Goal: Find specific page/section: Find specific page/section

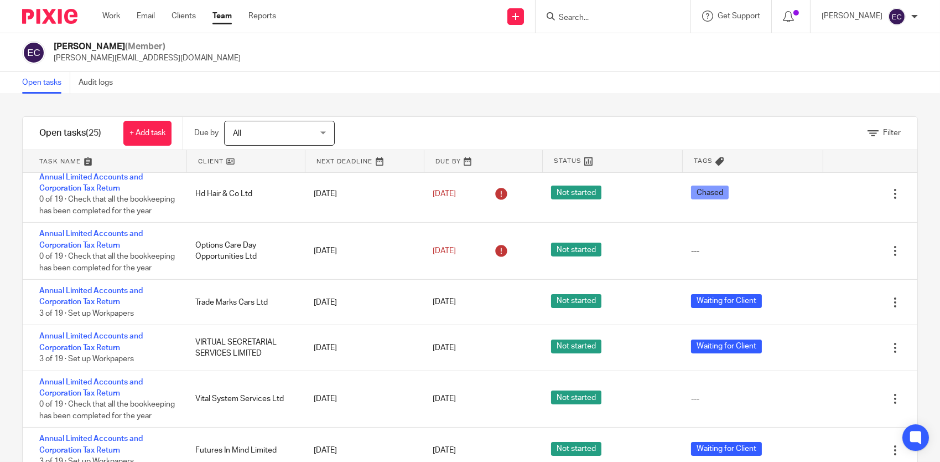
scroll to position [805, 0]
click at [579, 13] on input "Search" at bounding box center [608, 18] width 100 height 10
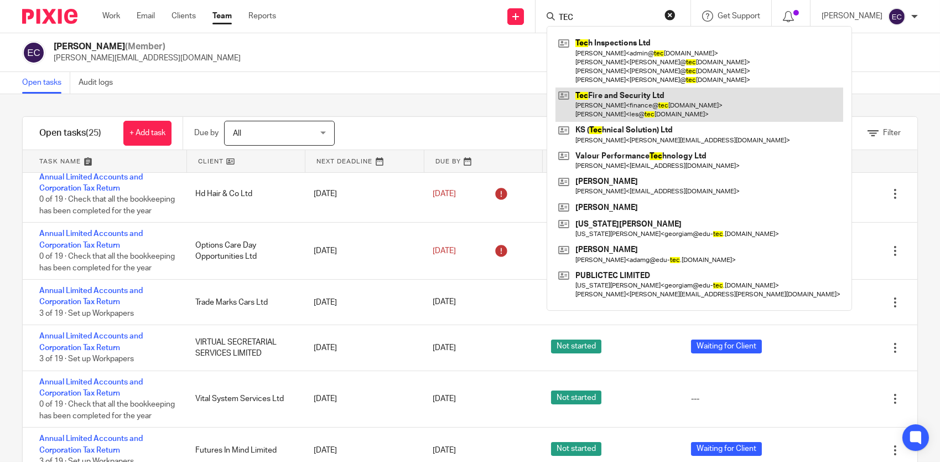
type input "TEC"
click at [603, 94] on link at bounding box center [700, 104] width 288 height 34
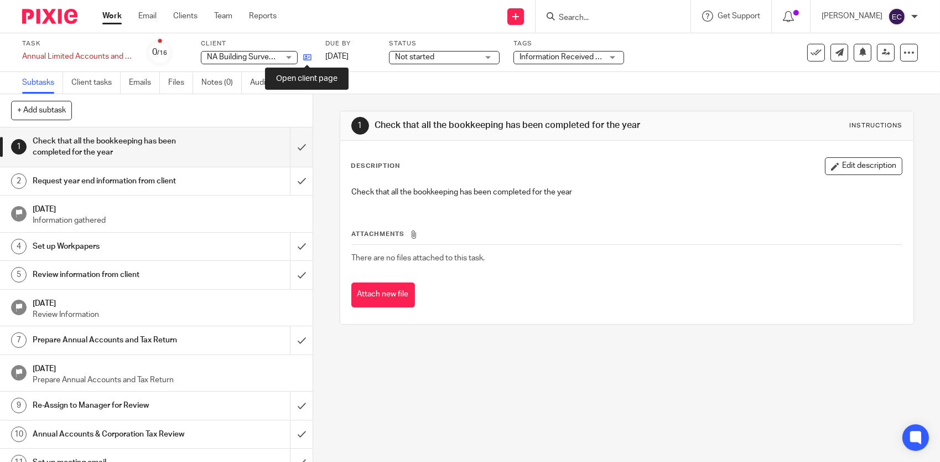
click at [306, 55] on icon at bounding box center [307, 57] width 8 height 8
click at [226, 15] on link "Team" at bounding box center [223, 16] width 18 height 11
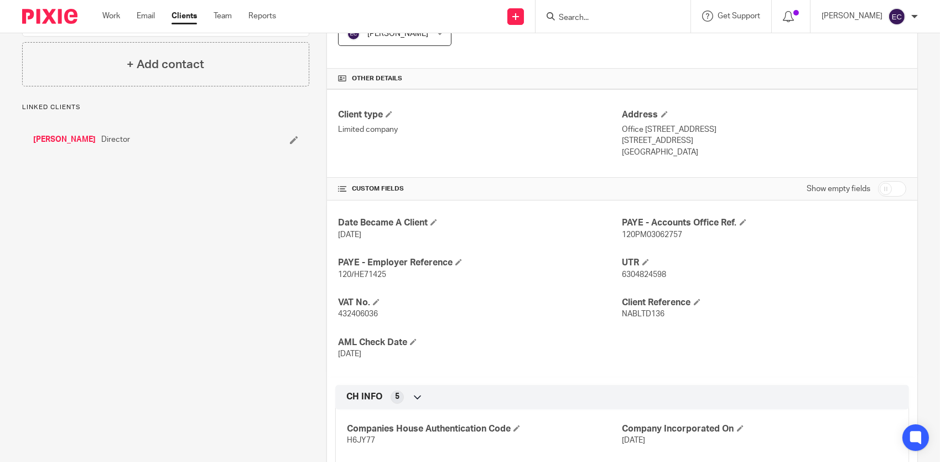
scroll to position [417, 0]
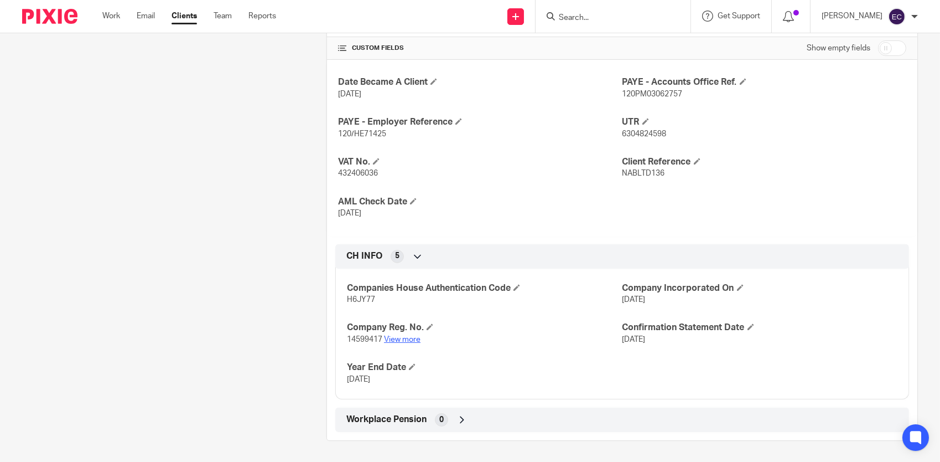
click at [411, 338] on link "View more" at bounding box center [402, 339] width 37 height 8
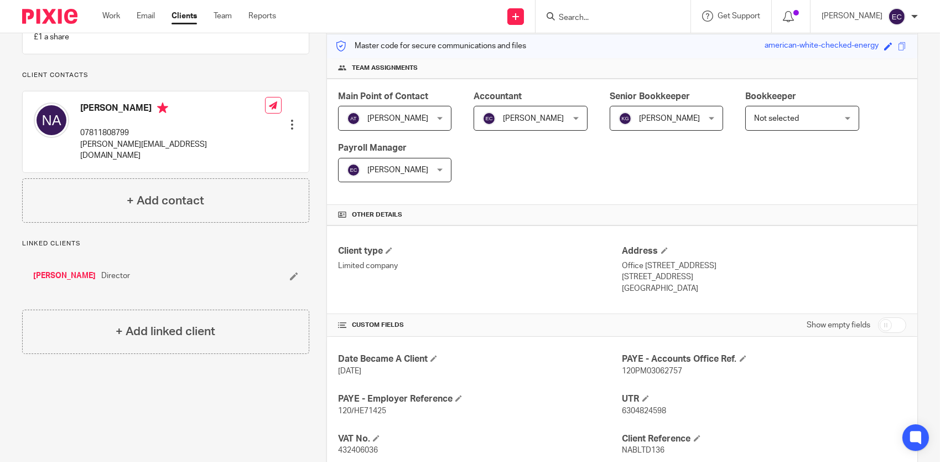
scroll to position [0, 0]
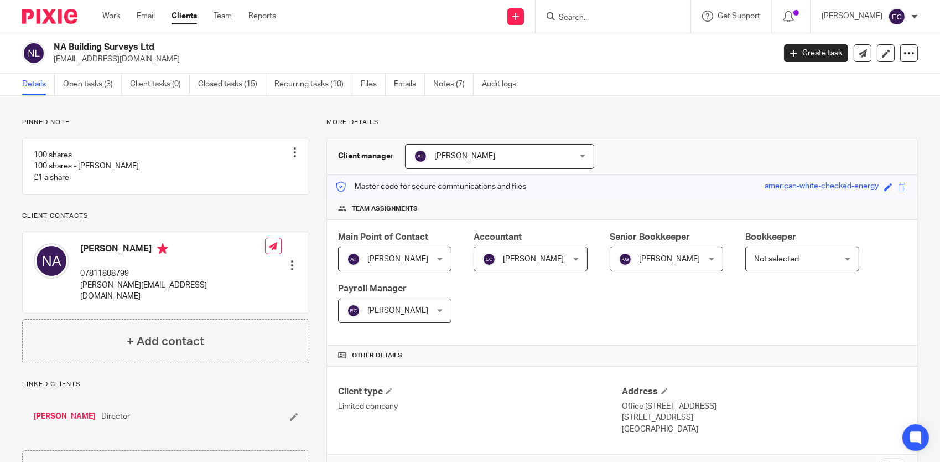
click at [591, 19] on input "Search" at bounding box center [608, 18] width 100 height 10
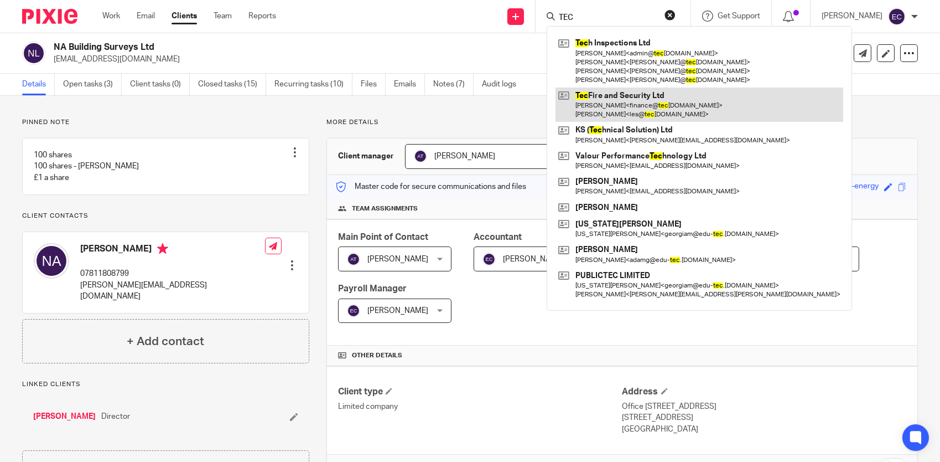
type input "TEC"
click at [619, 105] on link at bounding box center [700, 104] width 288 height 34
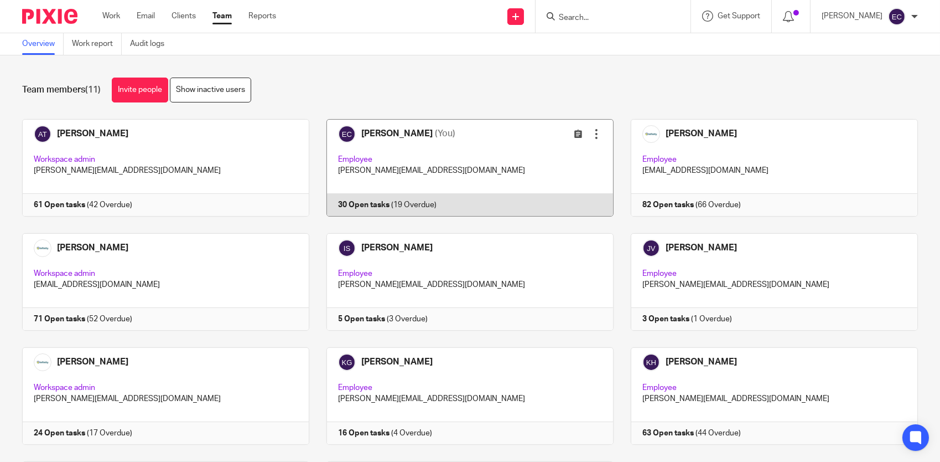
click at [420, 148] on link at bounding box center [461, 167] width 304 height 97
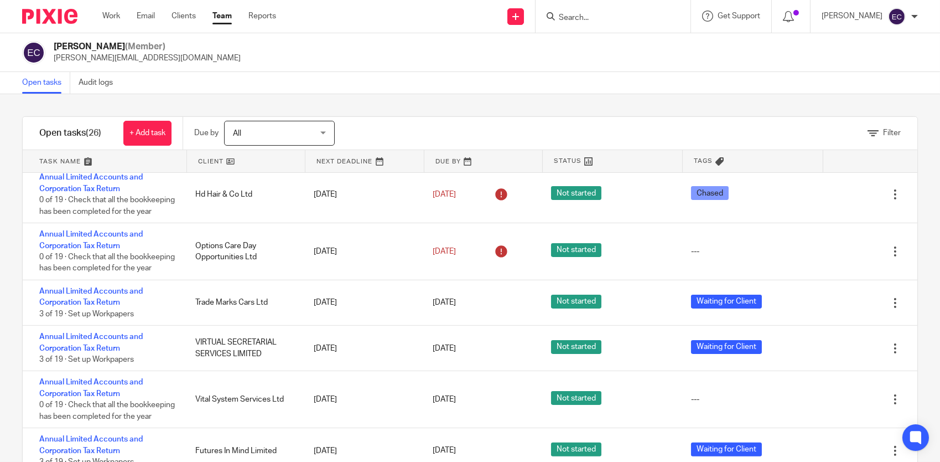
scroll to position [842, 0]
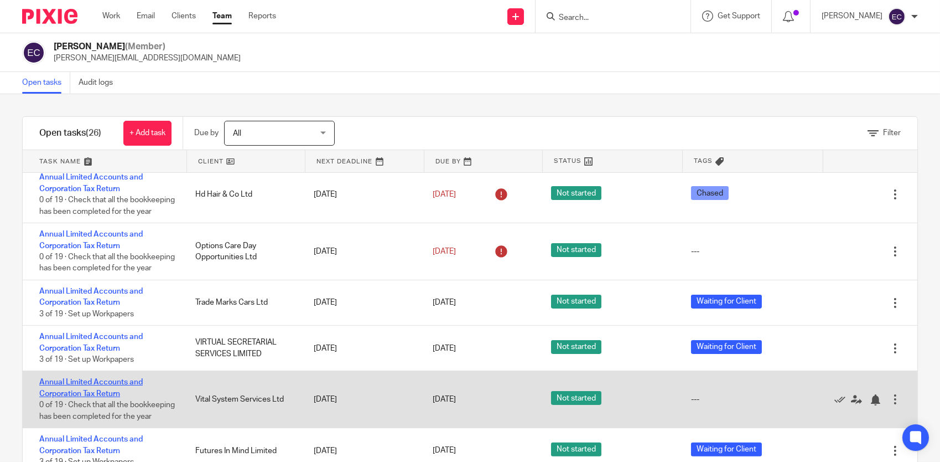
click at [102, 378] on link "Annual Limited Accounts and Corporation Tax Return" at bounding box center [90, 387] width 103 height 19
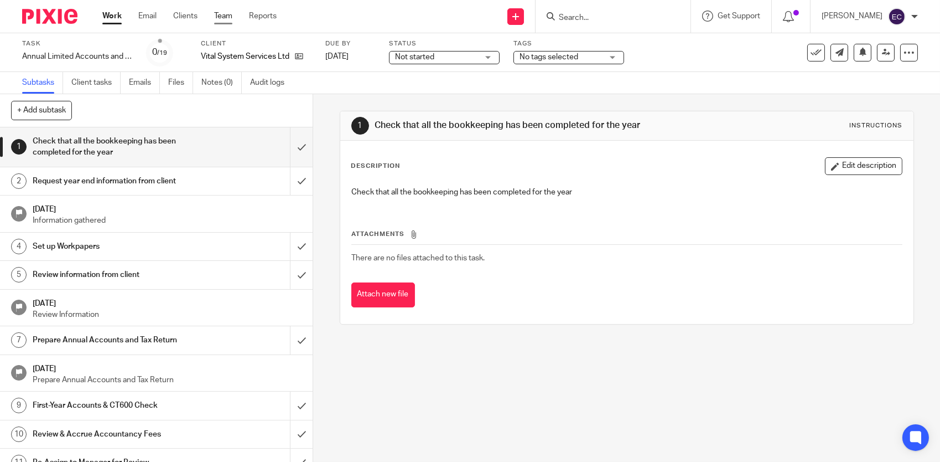
click at [222, 18] on link "Team" at bounding box center [223, 16] width 18 height 11
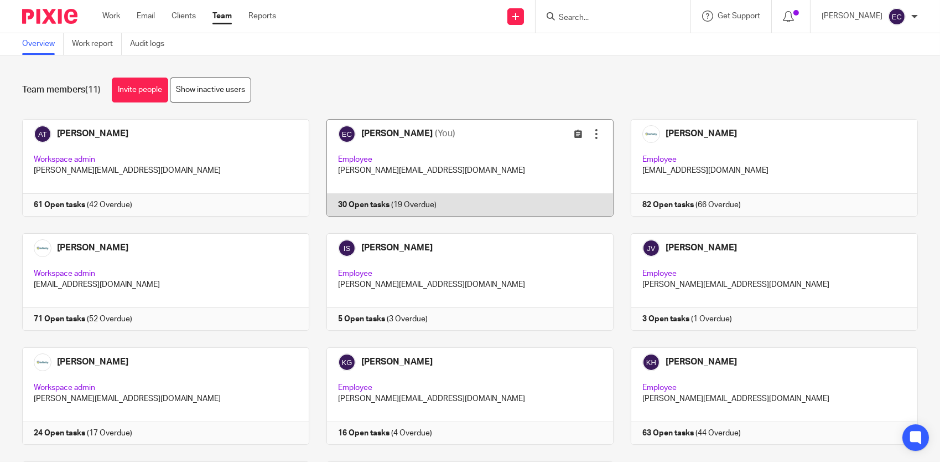
click at [442, 153] on link at bounding box center [461, 167] width 304 height 97
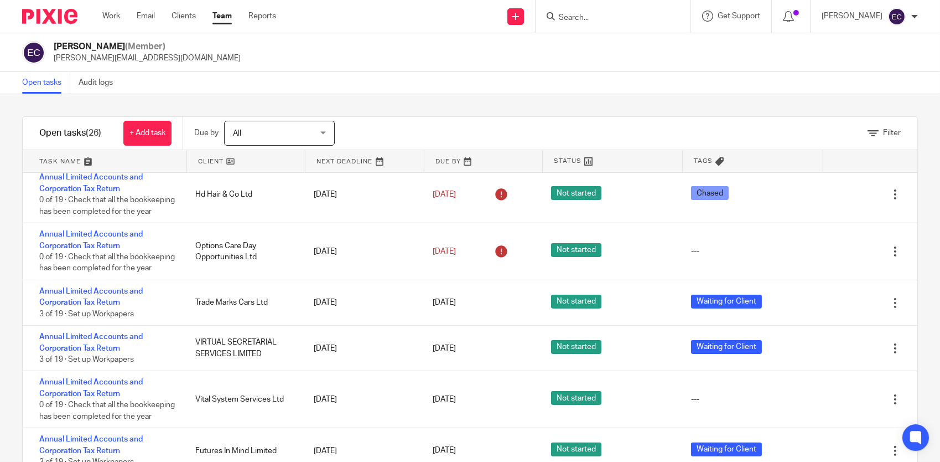
scroll to position [839, 0]
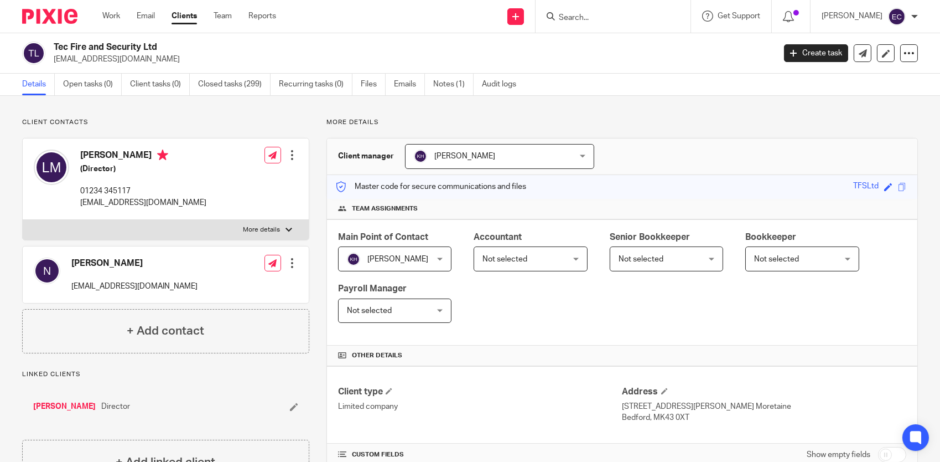
drag, startPoint x: 53, startPoint y: 45, endPoint x: 159, endPoint y: 50, distance: 105.8
click at [159, 50] on h2 "Tec Fire and Security Ltd" at bounding box center [339, 48] width 571 height 12
drag, startPoint x: 159, startPoint y: 50, endPoint x: 144, endPoint y: 46, distance: 14.8
copy h2 "Tec Fire and Security Ltd"
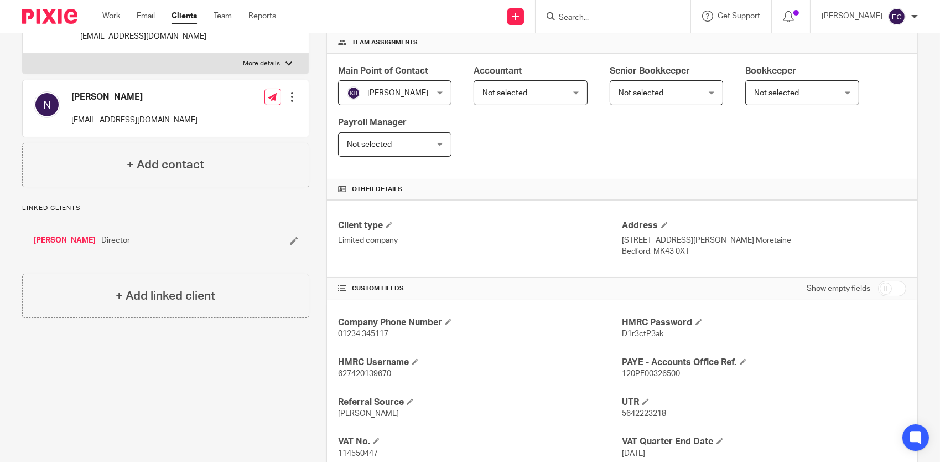
scroll to position [277, 0]
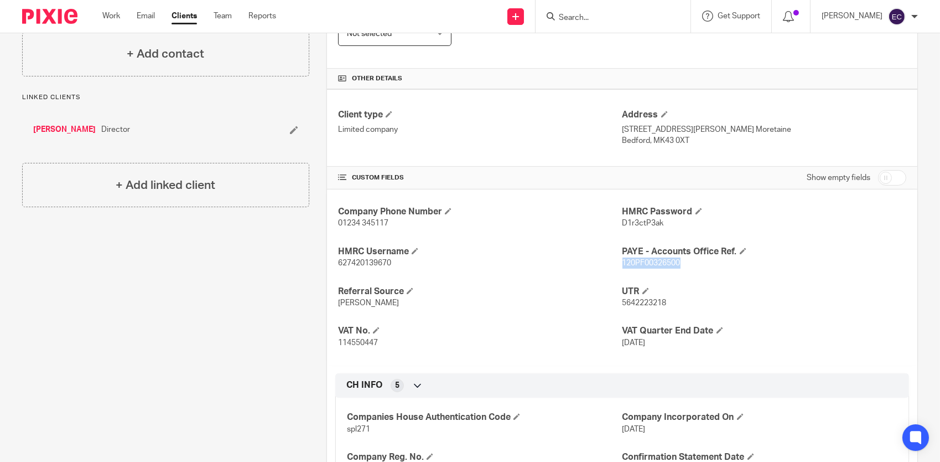
drag, startPoint x: 681, startPoint y: 260, endPoint x: 616, endPoint y: 262, distance: 64.2
click at [623, 262] on p "120PF00326500" at bounding box center [765, 262] width 284 height 11
copy span "120PF00326500"
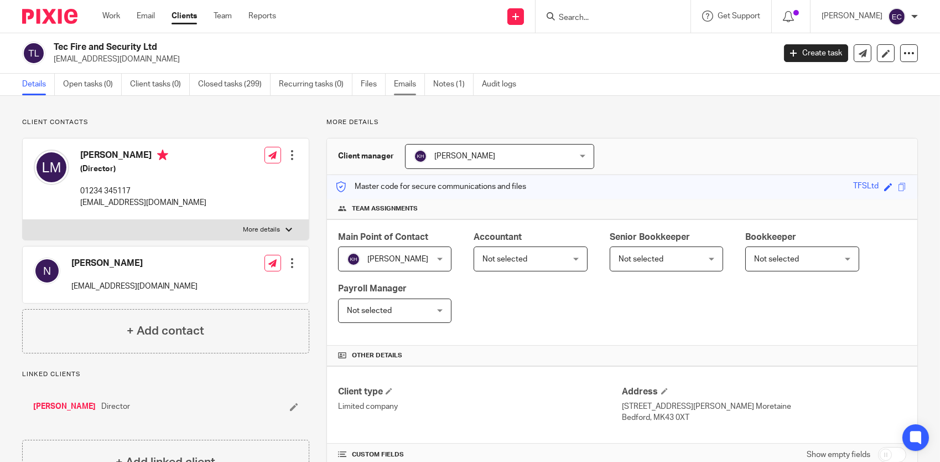
click at [413, 88] on link "Emails" at bounding box center [409, 85] width 31 height 22
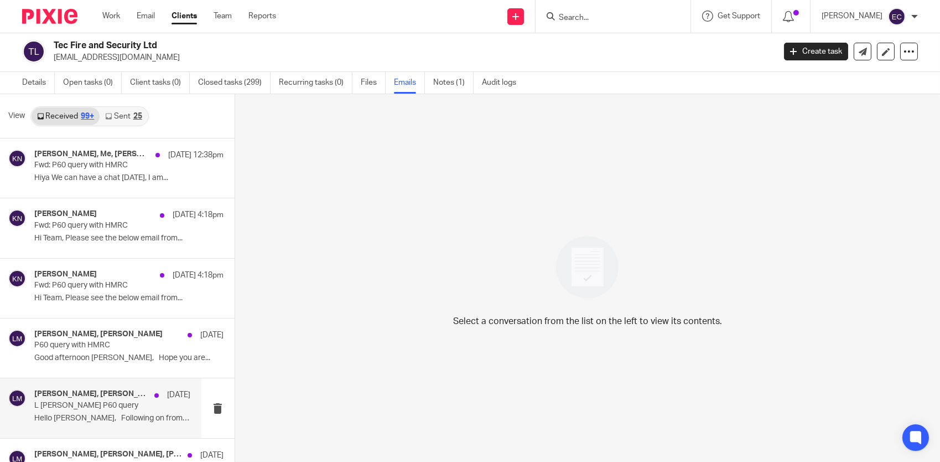
click at [81, 409] on p "L Millard P60 query" at bounding box center [96, 405] width 125 height 9
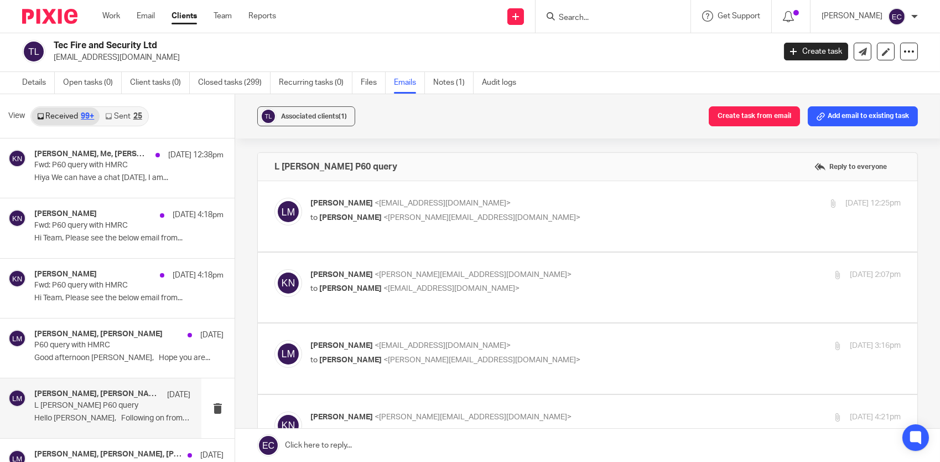
click at [410, 207] on p "Les Millard <les@tecfireandsecurity.co.uk>" at bounding box center [507, 204] width 394 height 12
checkbox input "true"
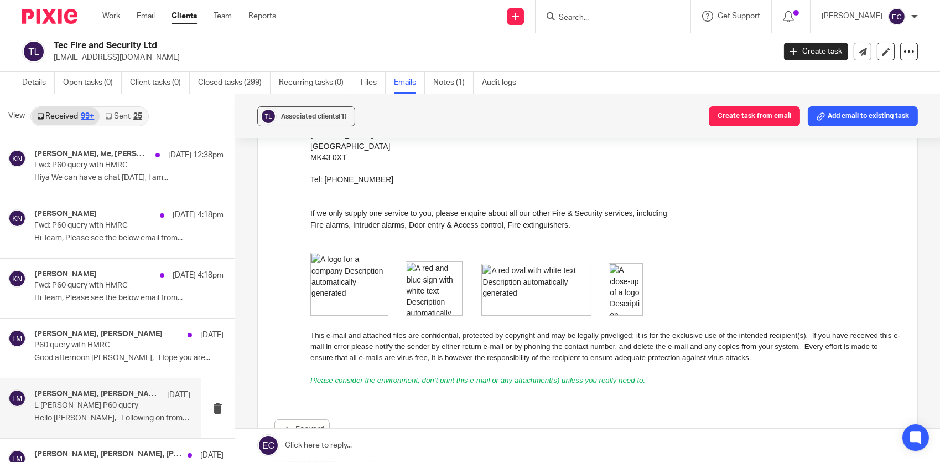
scroll to position [609, 0]
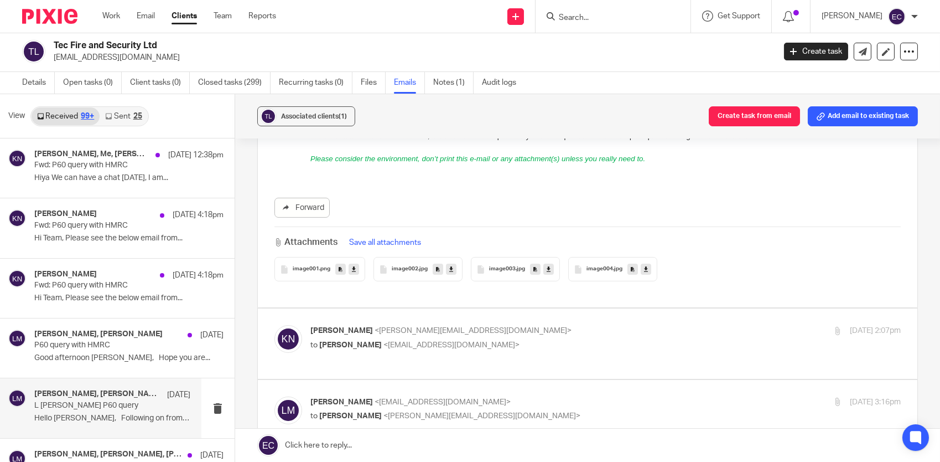
click at [412, 328] on div "Karl Newman <k.newman@directpeak.co.uk> to Les Millard <les@tecfireandsecurity.…" at bounding box center [507, 337] width 394 height 25
checkbox input "true"
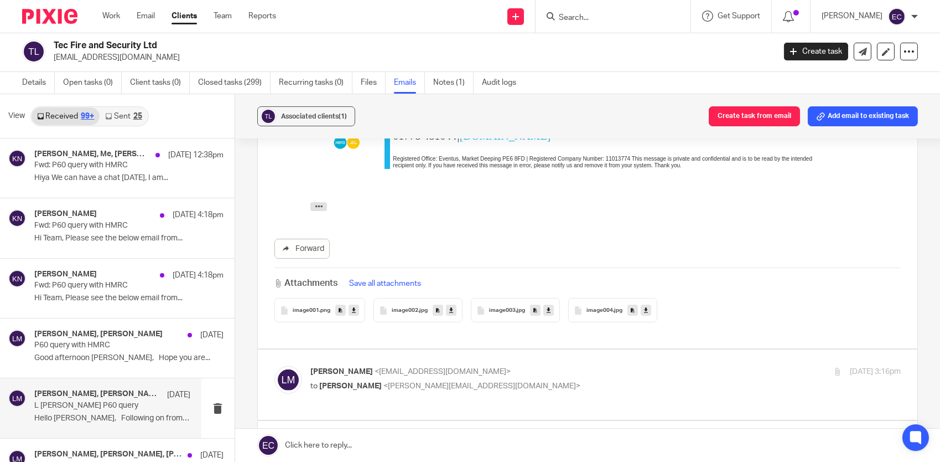
scroll to position [1217, 0]
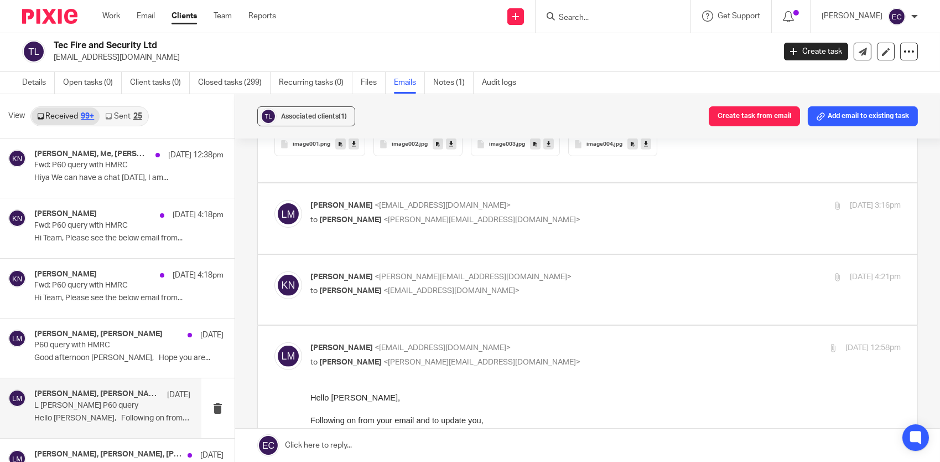
click at [447, 214] on p "to Karl Newman <k.newman@directpeak.co.uk>" at bounding box center [507, 220] width 394 height 12
checkbox input "true"
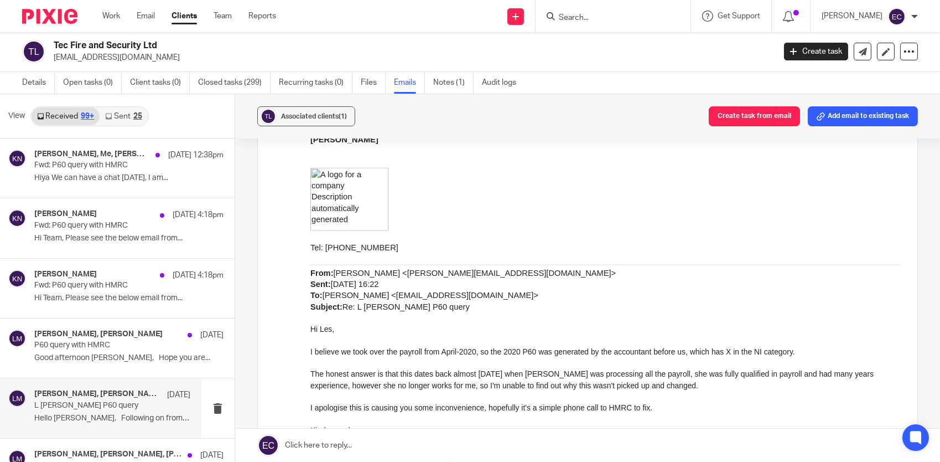
scroll to position [2656, 0]
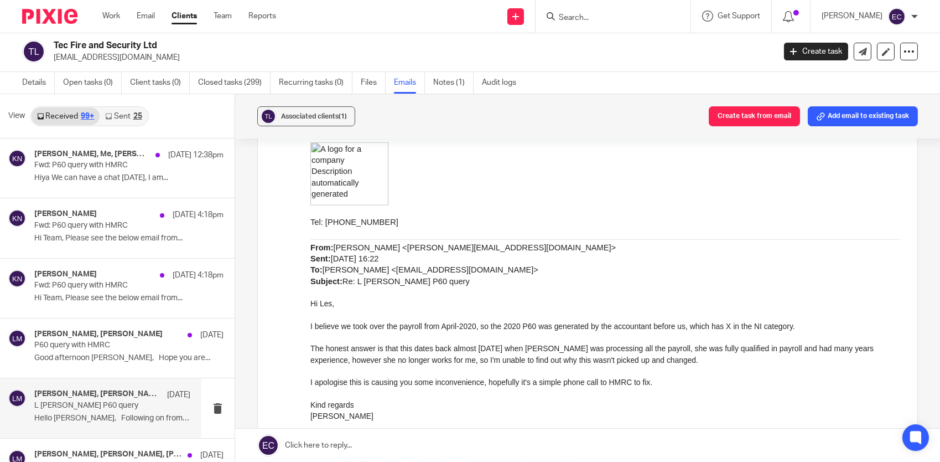
click at [602, 15] on input "Search" at bounding box center [608, 18] width 100 height 10
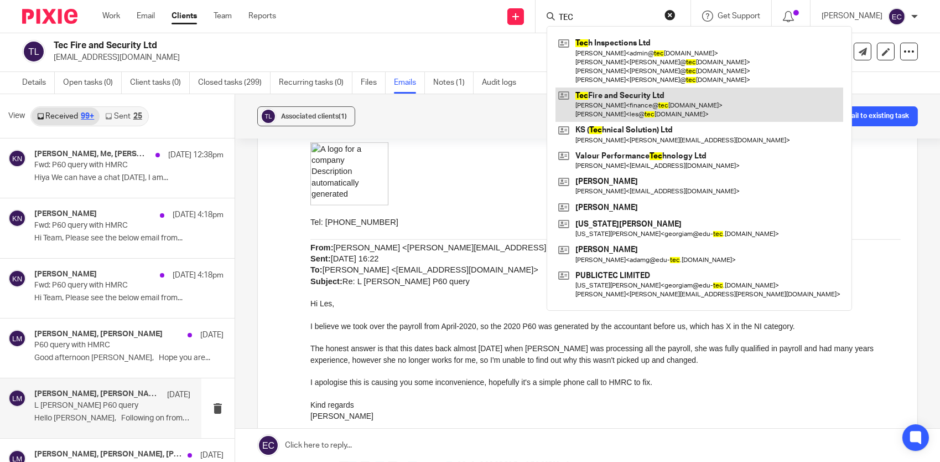
type input "TEC"
click at [610, 99] on link at bounding box center [700, 104] width 288 height 34
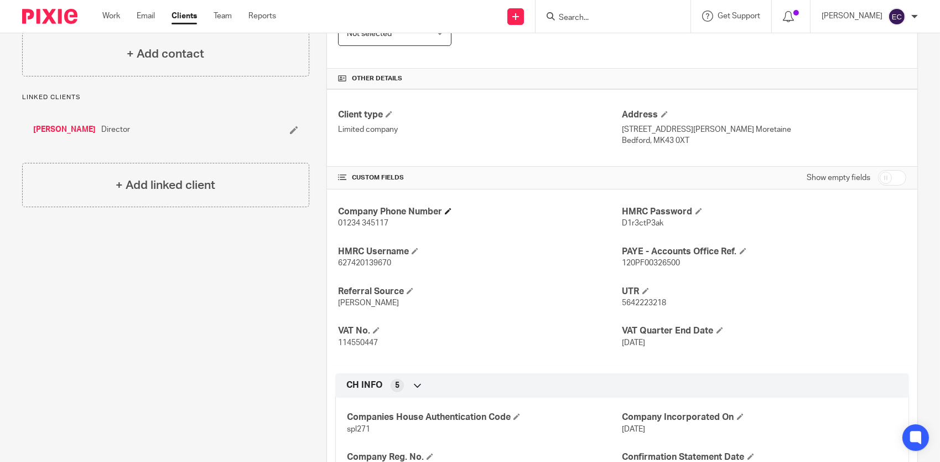
scroll to position [374, 0]
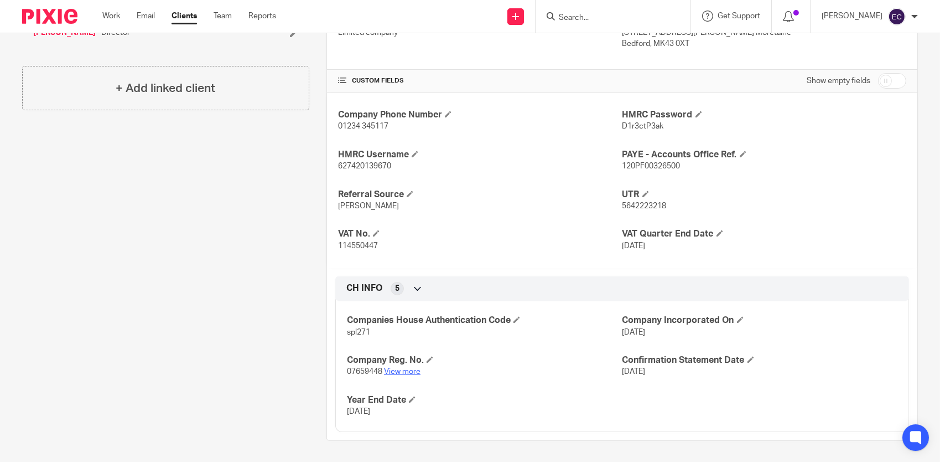
click at [409, 369] on link "View more" at bounding box center [402, 371] width 37 height 8
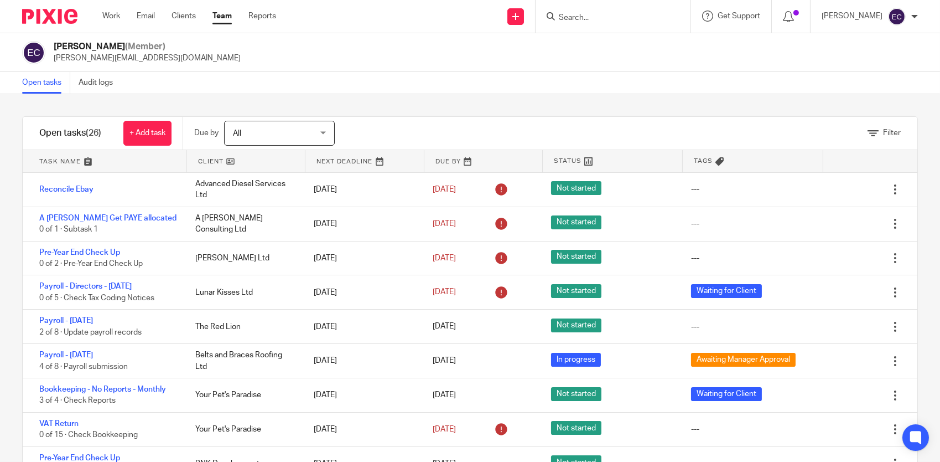
scroll to position [839, 0]
